Goal: Navigation & Orientation: Find specific page/section

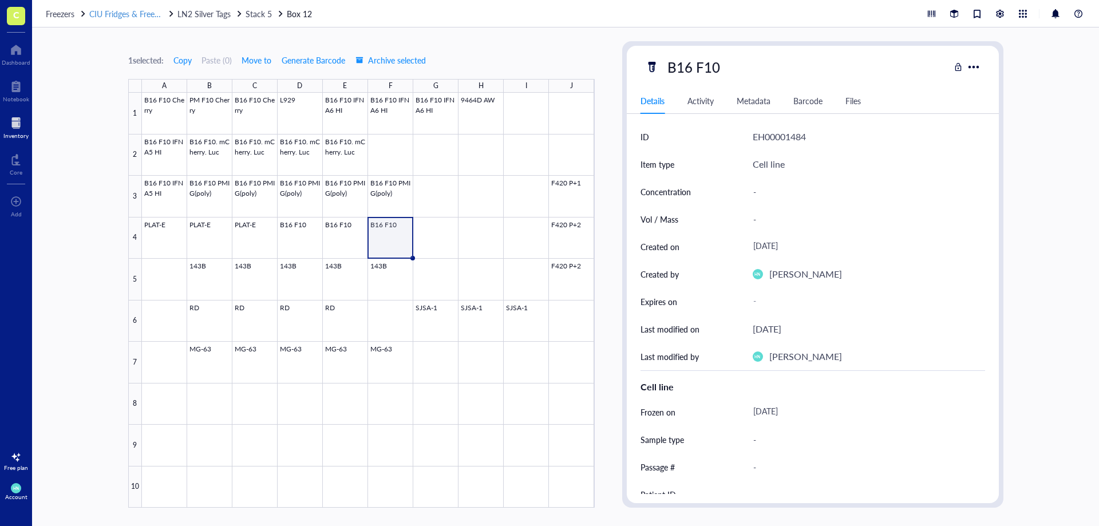
click at [124, 17] on span "CIU Fridges & Freezers" at bounding box center [128, 13] width 79 height 11
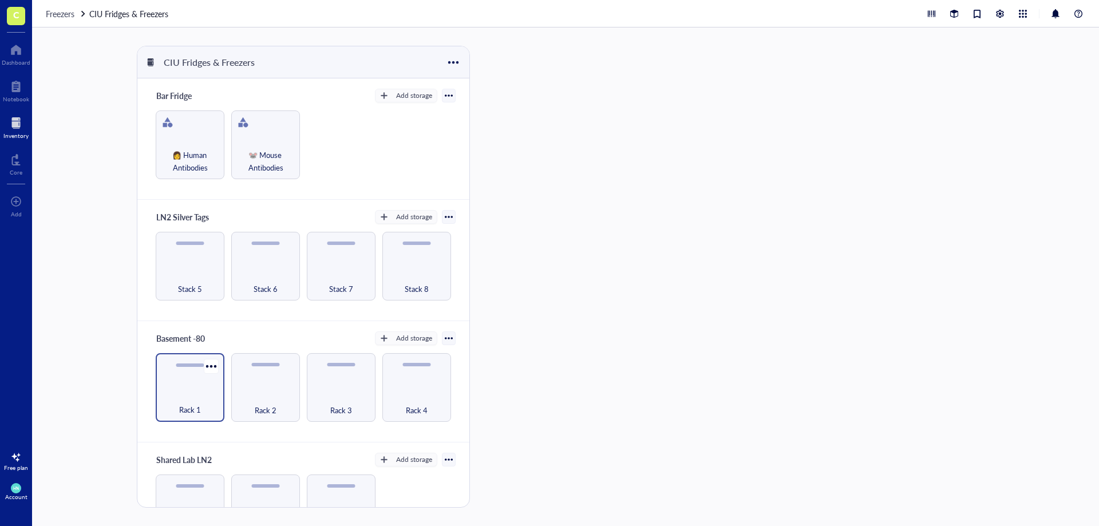
click at [165, 397] on div "Rack 1" at bounding box center [189, 403] width 57 height 25
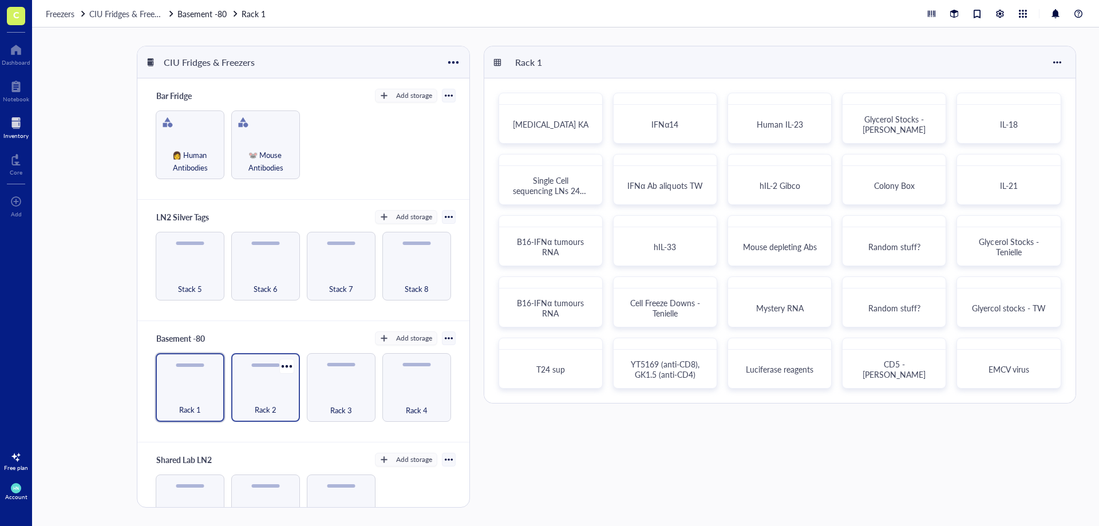
click at [273, 382] on div "Rack 2" at bounding box center [265, 387] width 69 height 69
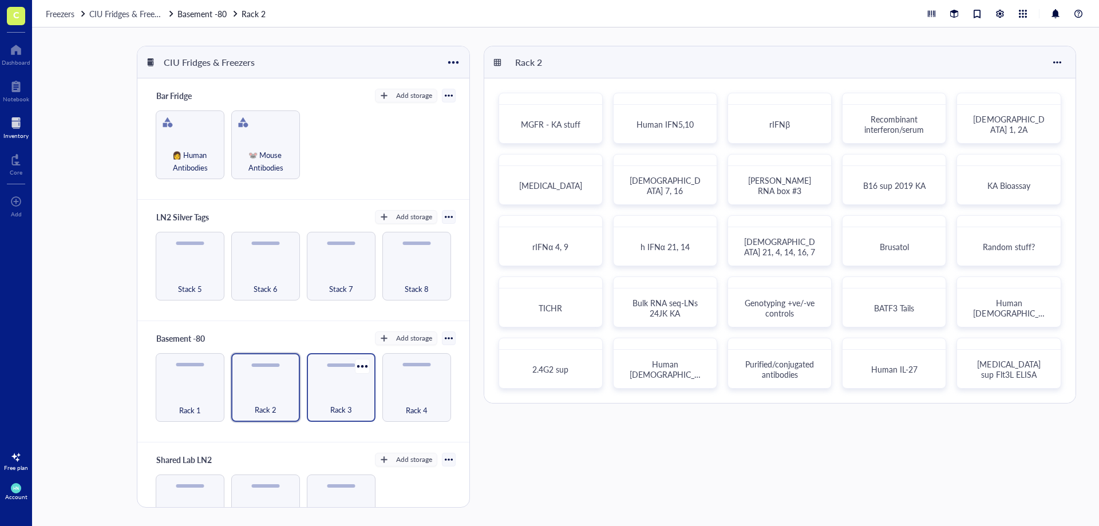
click at [356, 399] on div "Rack 3" at bounding box center [340, 403] width 57 height 25
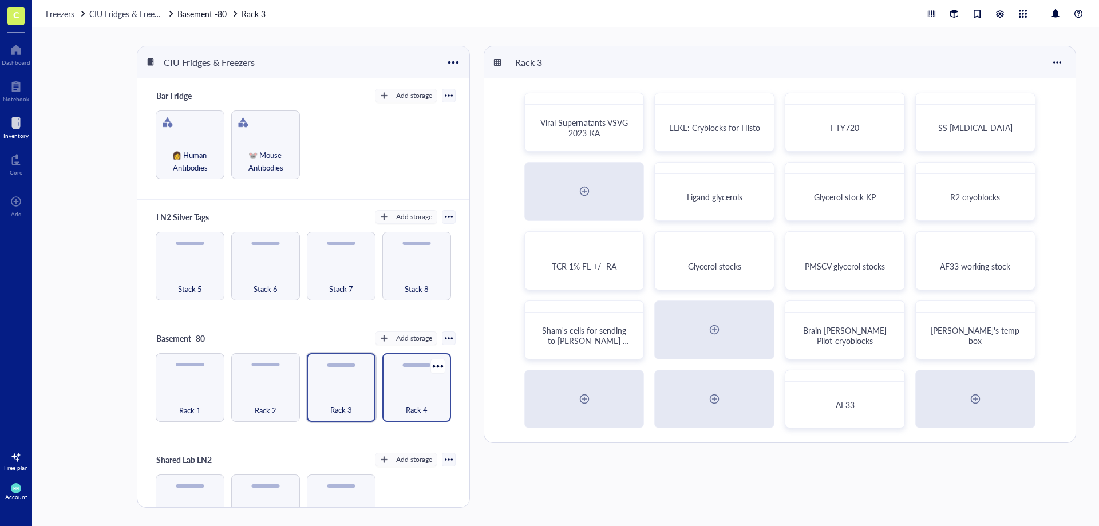
click at [413, 403] on span "Rack 4" at bounding box center [417, 409] width 22 height 13
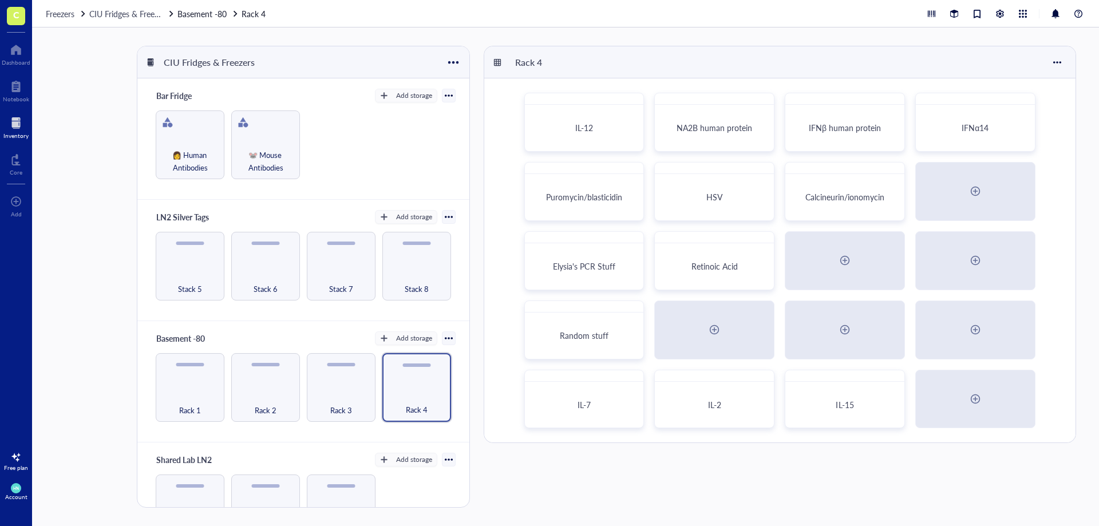
scroll to position [47, 0]
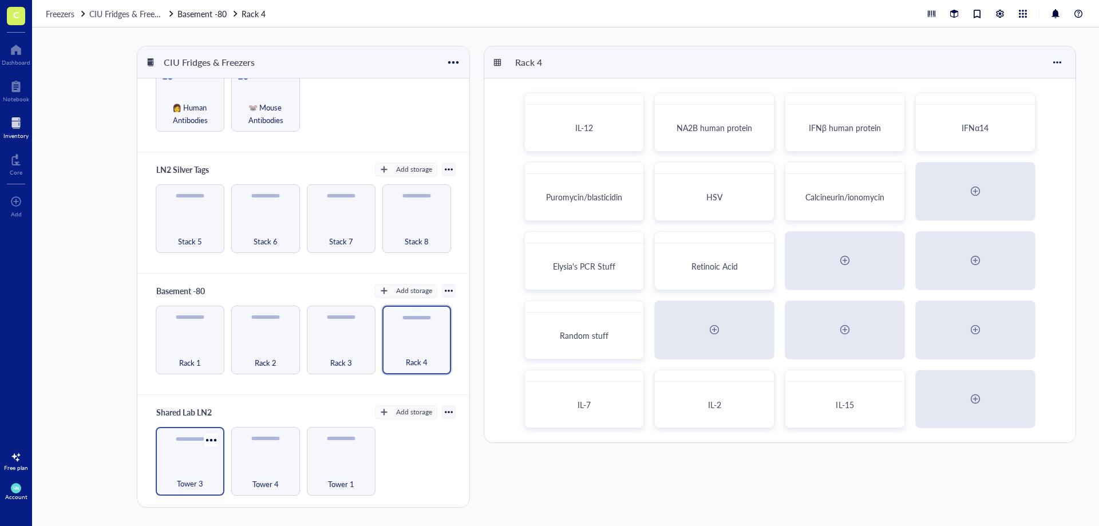
click at [207, 449] on div at bounding box center [211, 440] width 18 height 18
click at [158, 461] on div "Tower 3" at bounding box center [190, 461] width 69 height 69
click at [183, 465] on div "Tower 3" at bounding box center [189, 477] width 57 height 25
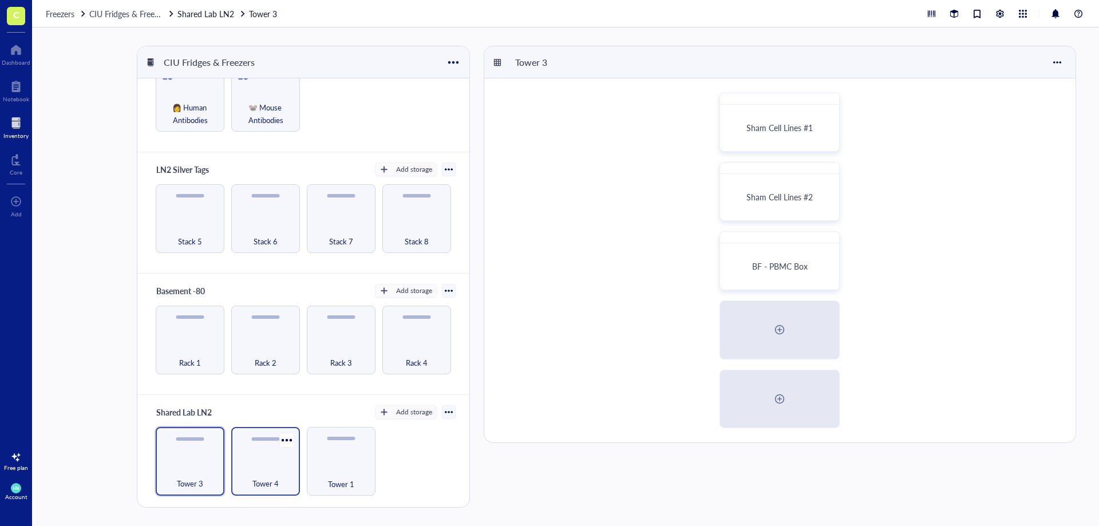
click at [264, 459] on div "Tower 4" at bounding box center [265, 461] width 69 height 69
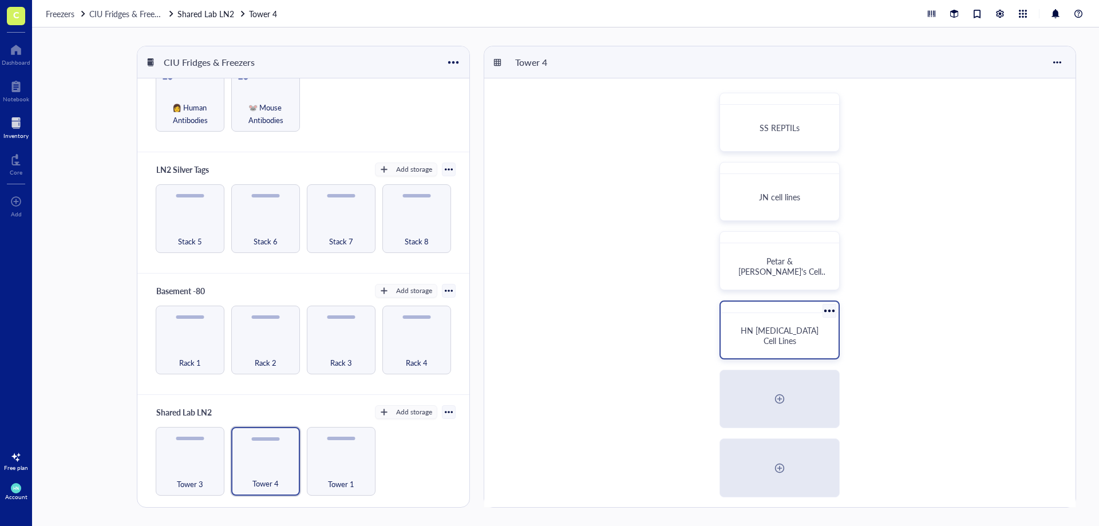
click at [772, 320] on div "HN [MEDICAL_DATA] Cell Lines" at bounding box center [779, 336] width 109 height 36
